Goal: Information Seeking & Learning: Check status

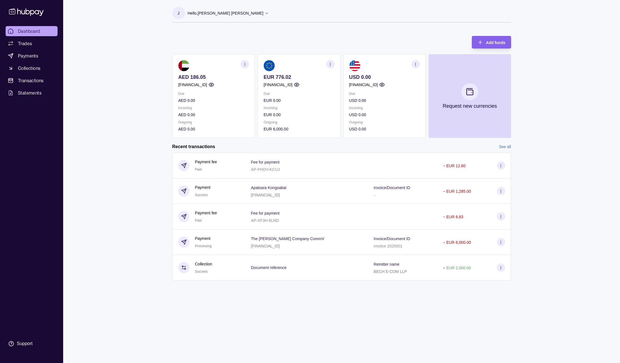
click at [106, 120] on div "Dashboard Trades Payments Collections Transactions Statements Support J Hello, …" at bounding box center [310, 181] width 620 height 363
click at [28, 79] on span "Transactions" at bounding box center [31, 80] width 26 height 7
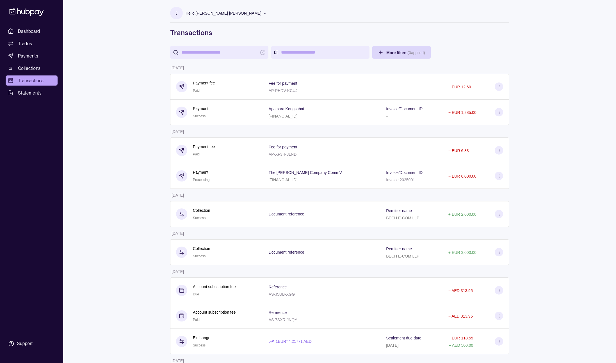
click at [322, 51] on html "Dashboard Trades Payments Collections Transactions Statements Support J Hello, …" at bounding box center [308, 368] width 616 height 736
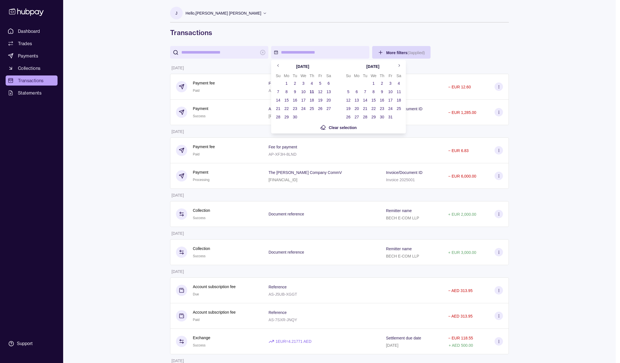
click at [279, 67] on icon "Go to previous month" at bounding box center [278, 65] width 4 height 4
click at [321, 83] on button "1" at bounding box center [321, 83] width 8 height 8
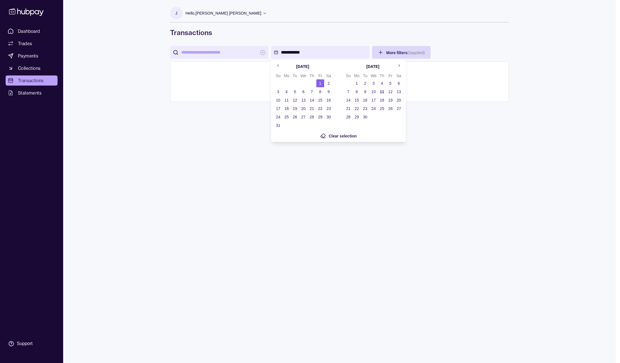
click at [278, 125] on button "31" at bounding box center [278, 126] width 8 height 8
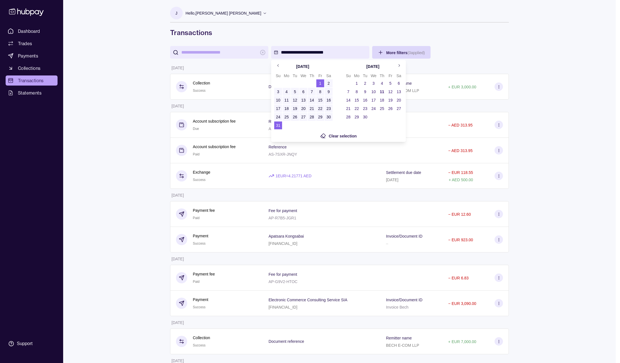
click at [357, 11] on html "**********" at bounding box center [310, 361] width 620 height 723
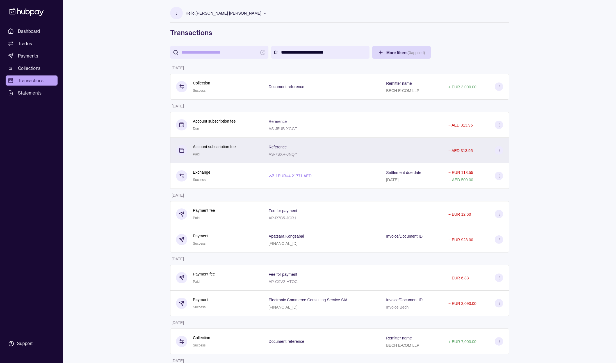
click at [308, 147] on div "Reference AS-7SXR-JNQY" at bounding box center [322, 151] width 106 height 14
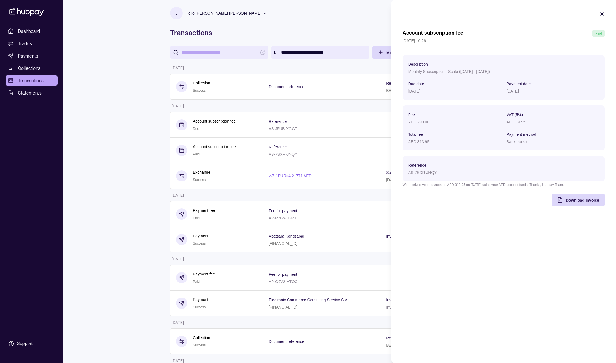
click at [324, 127] on html "**********" at bounding box center [308, 361] width 616 height 723
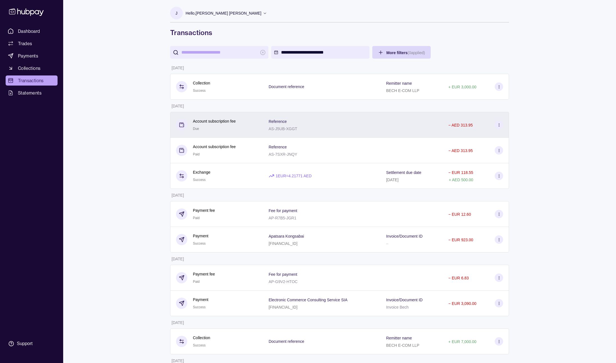
click at [330, 126] on div "Reference AS-J5UB-XGGT" at bounding box center [322, 125] width 106 height 14
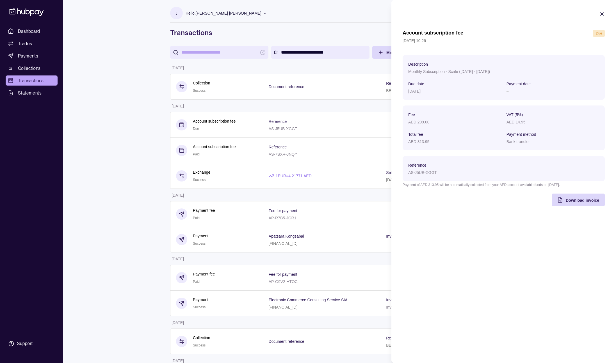
click at [604, 13] on icon "button" at bounding box center [602, 14] width 6 height 6
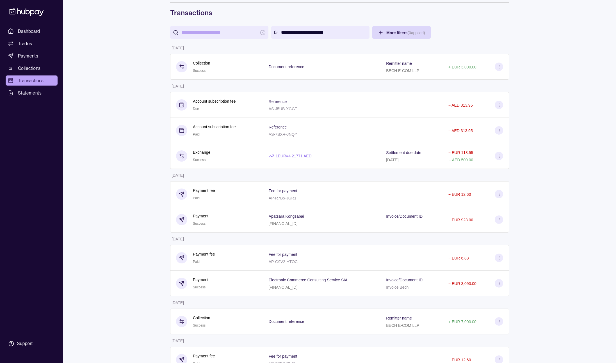
scroll to position [17, 0]
